Goal: Navigation & Orientation: Find specific page/section

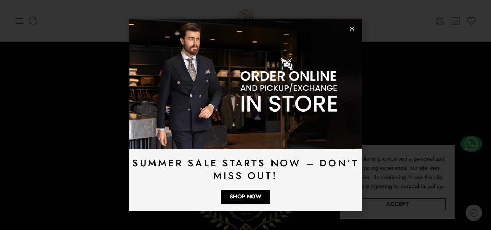
click at [350, 30] on icon "Close" at bounding box center [351, 28] width 5 height 5
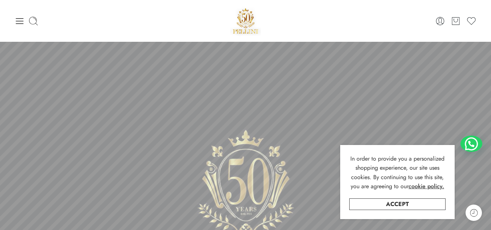
scroll to position [145, 0]
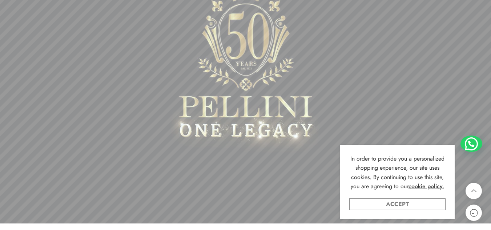
click at [397, 202] on link "Accept" at bounding box center [397, 204] width 96 height 12
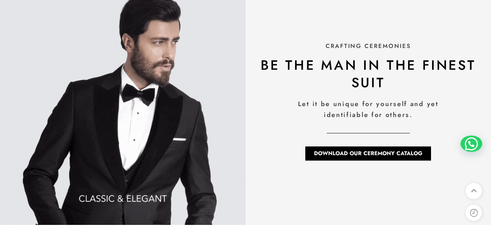
scroll to position [2019, 0]
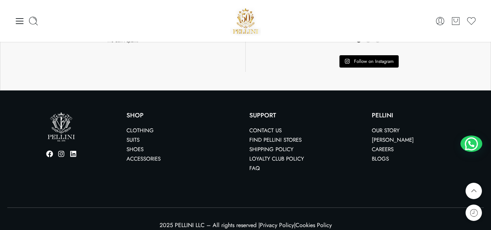
click at [385, 126] on link "Our Story" at bounding box center [386, 130] width 28 height 8
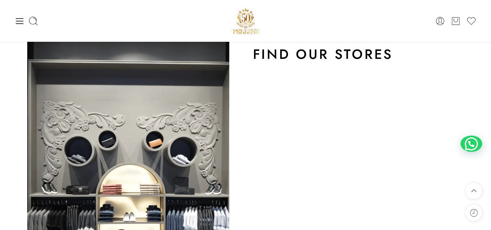
scroll to position [509, 0]
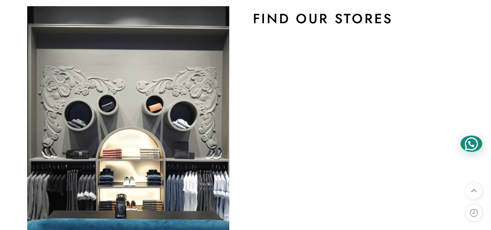
click at [465, 145] on div at bounding box center [471, 144] width 22 height 16
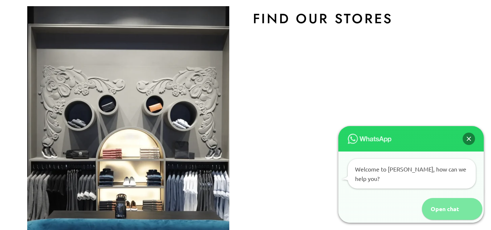
click at [450, 212] on div "Open chat" at bounding box center [441, 209] width 39 height 22
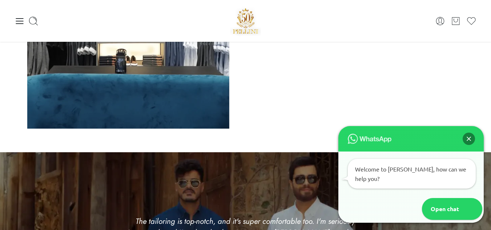
scroll to position [569, 0]
